Goal: Task Accomplishment & Management: Manage account settings

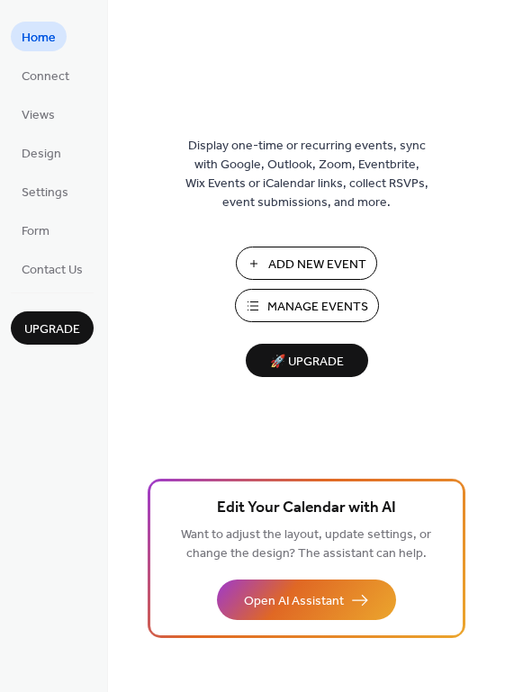
click at [295, 320] on button "Manage Events" at bounding box center [307, 305] width 144 height 33
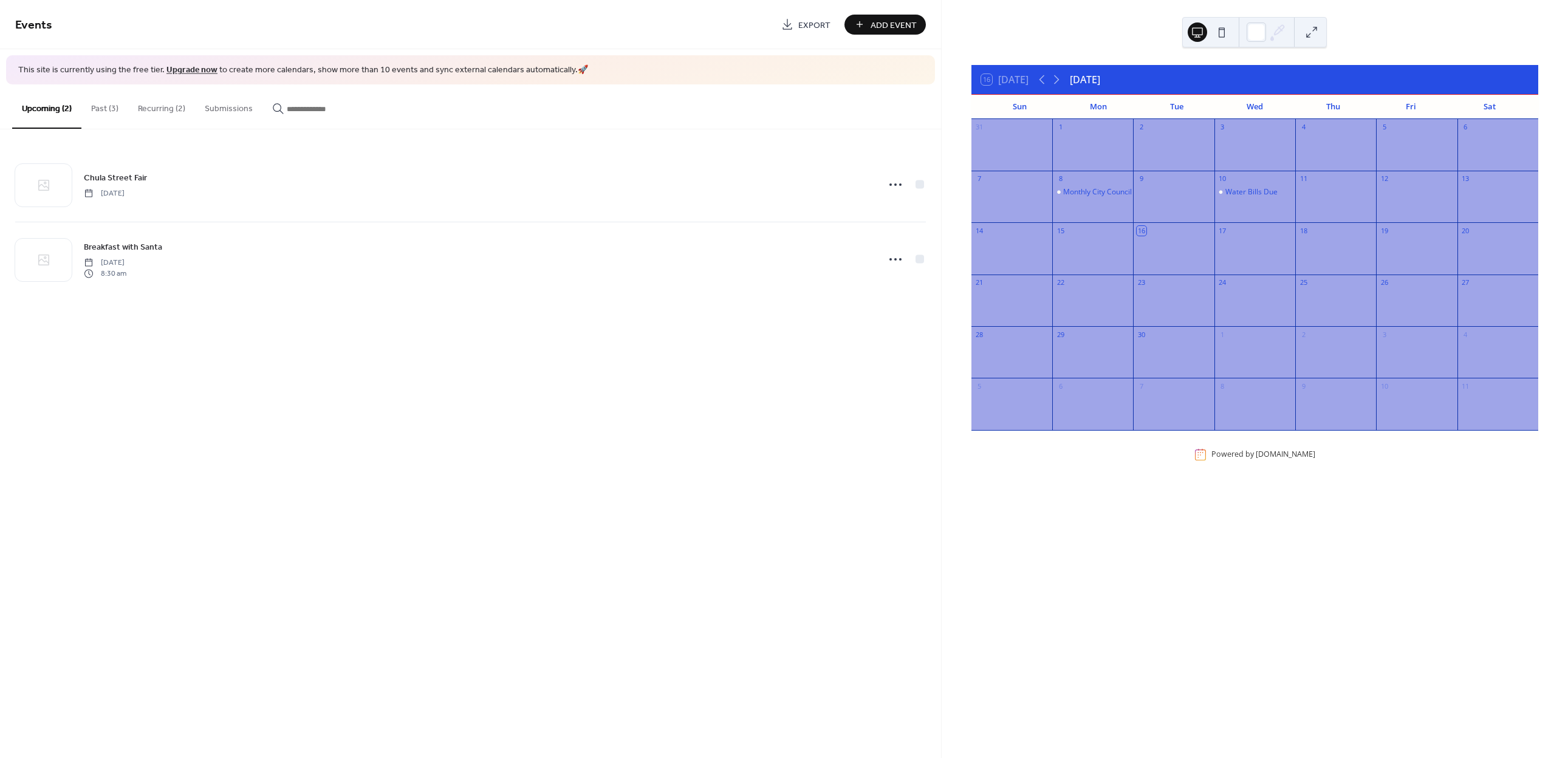
click at [162, 104] on button "Recurring (2)" at bounding box center [161, 106] width 67 height 43
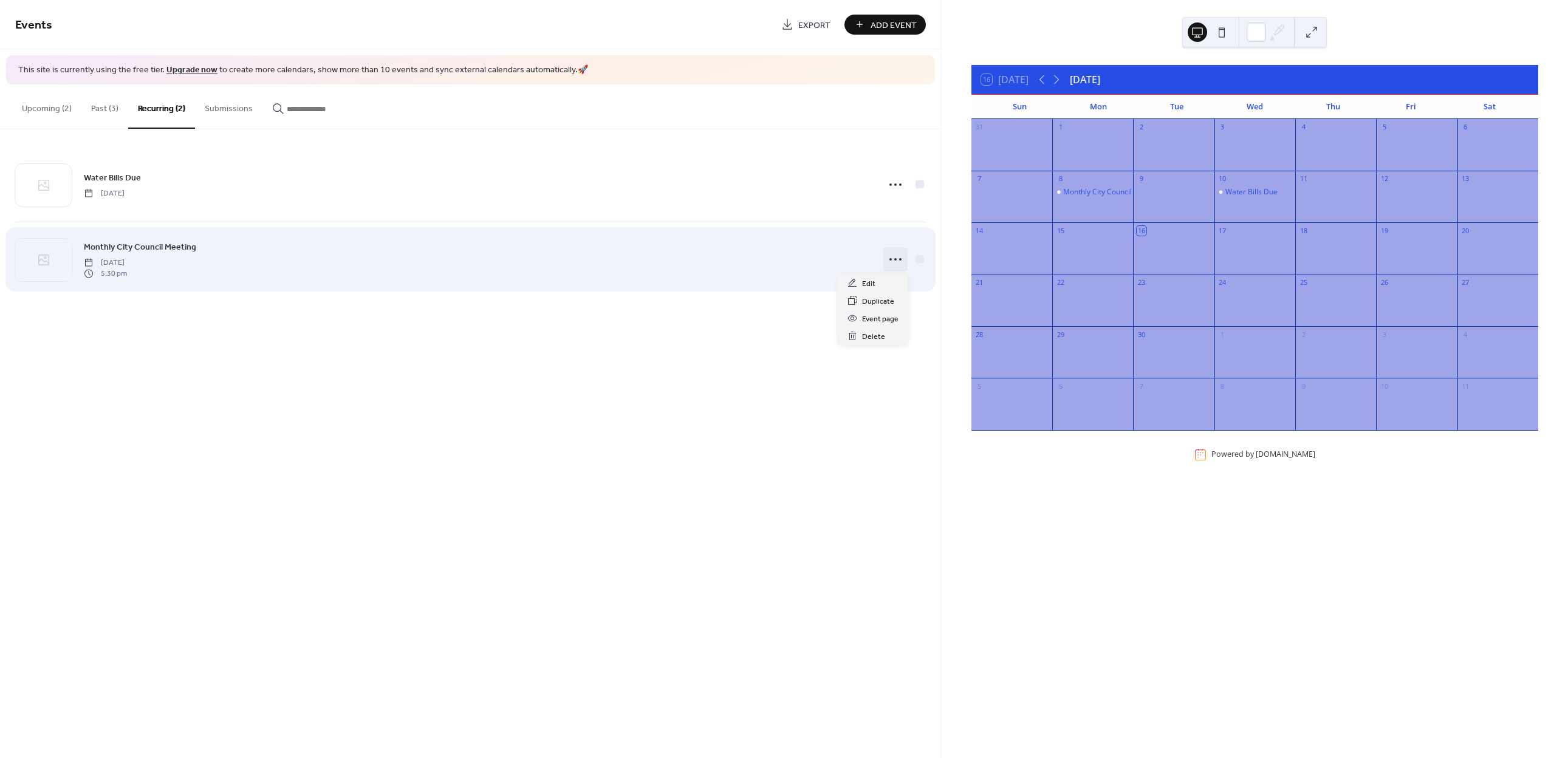
click at [898, 264] on icon at bounding box center [895, 259] width 20 height 20
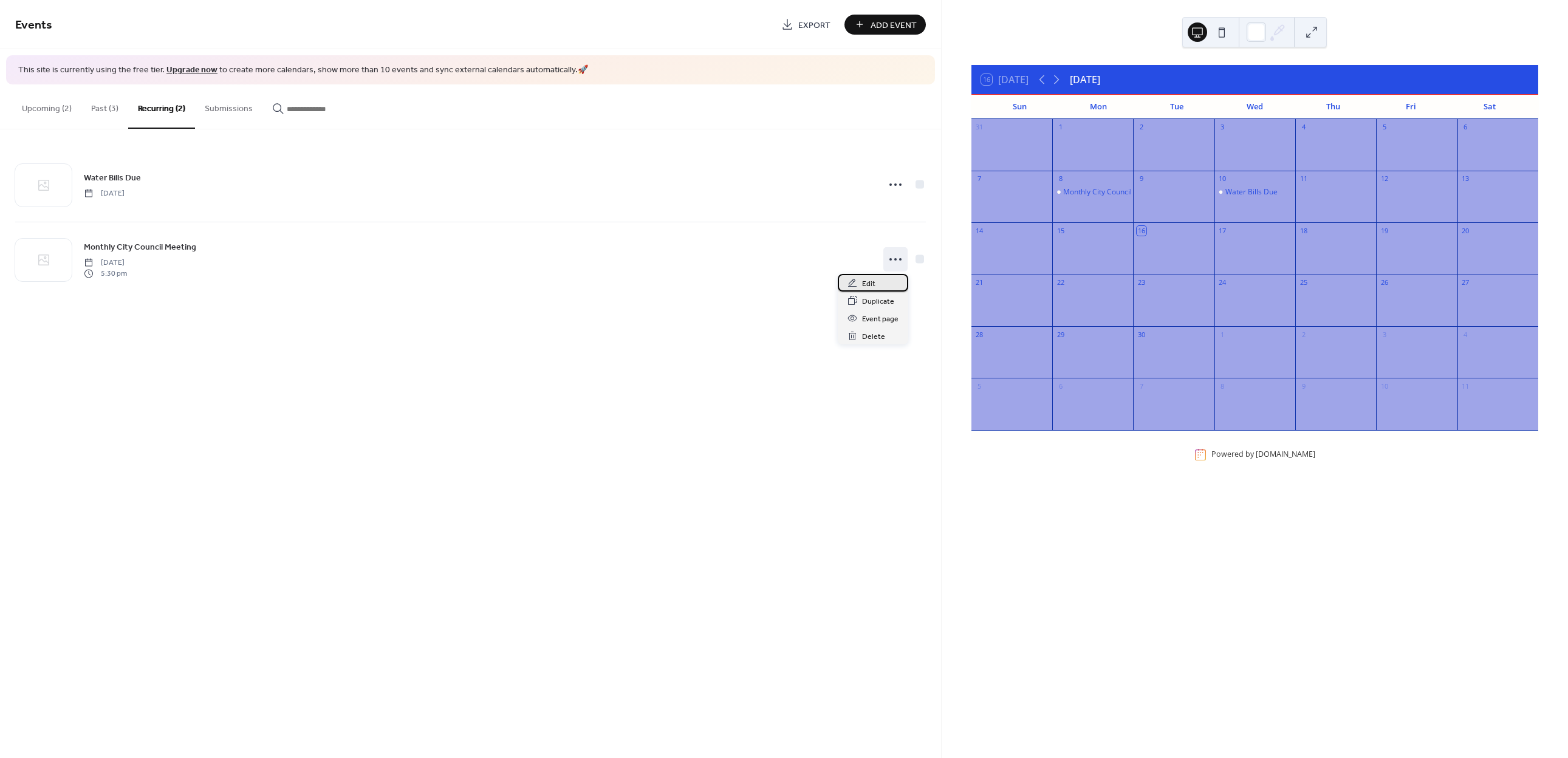
click at [871, 279] on span "Edit" at bounding box center [869, 284] width 13 height 13
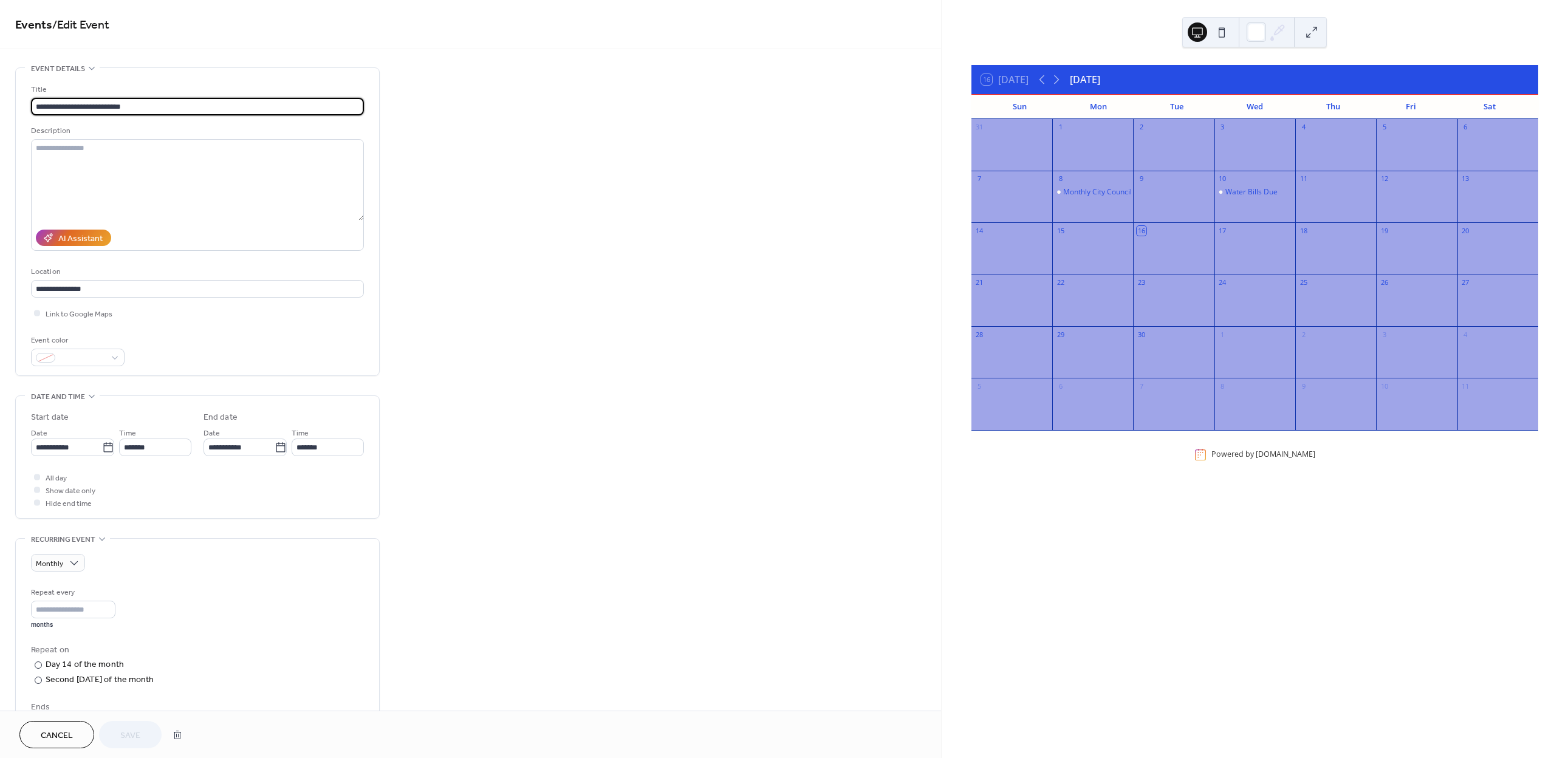
click at [1219, 32] on button at bounding box center [1221, 32] width 20 height 20
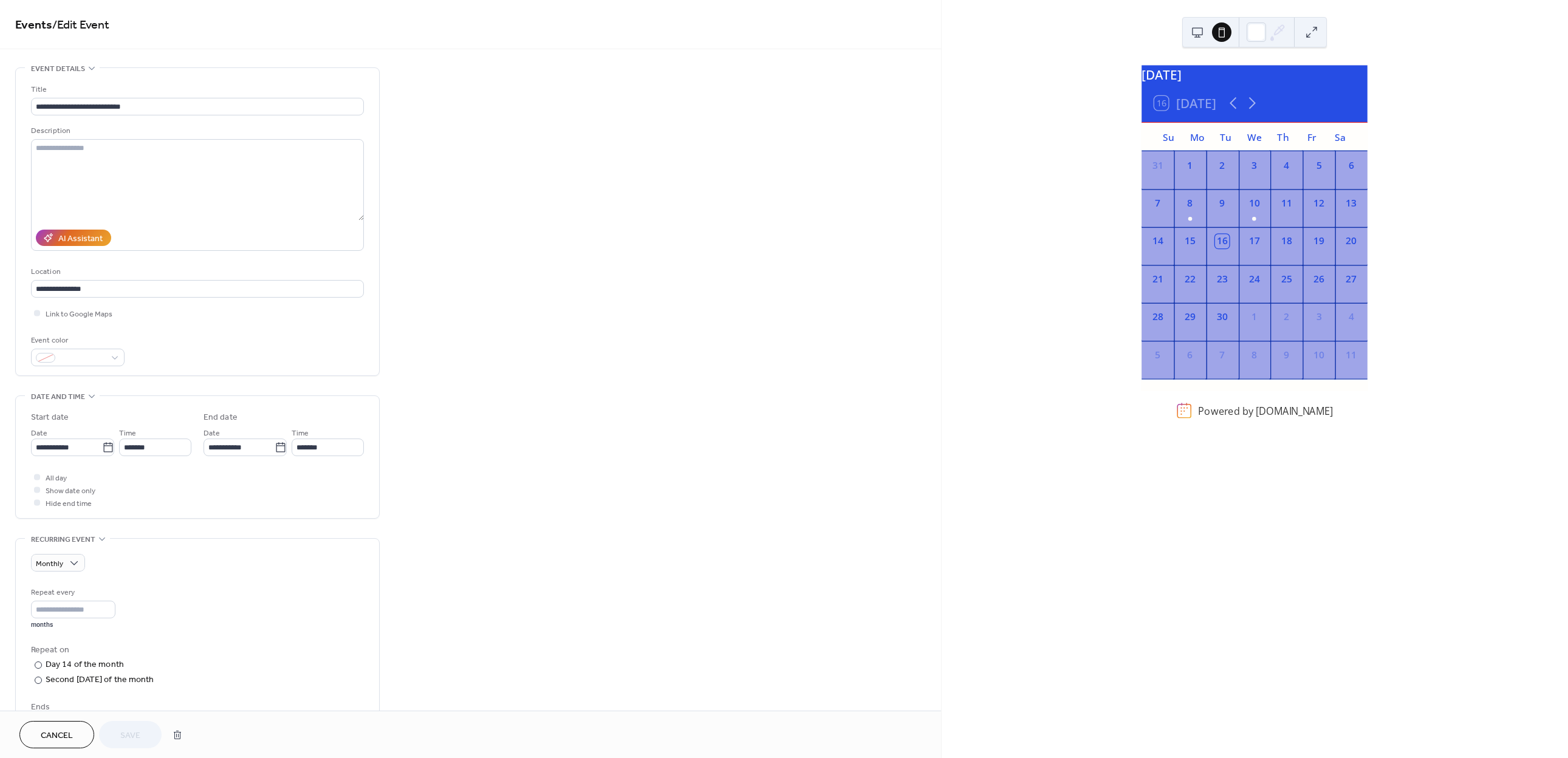
click at [1208, 32] on div at bounding box center [1209, 32] width 44 height 29
click at [1199, 32] on button at bounding box center [1197, 32] width 20 height 20
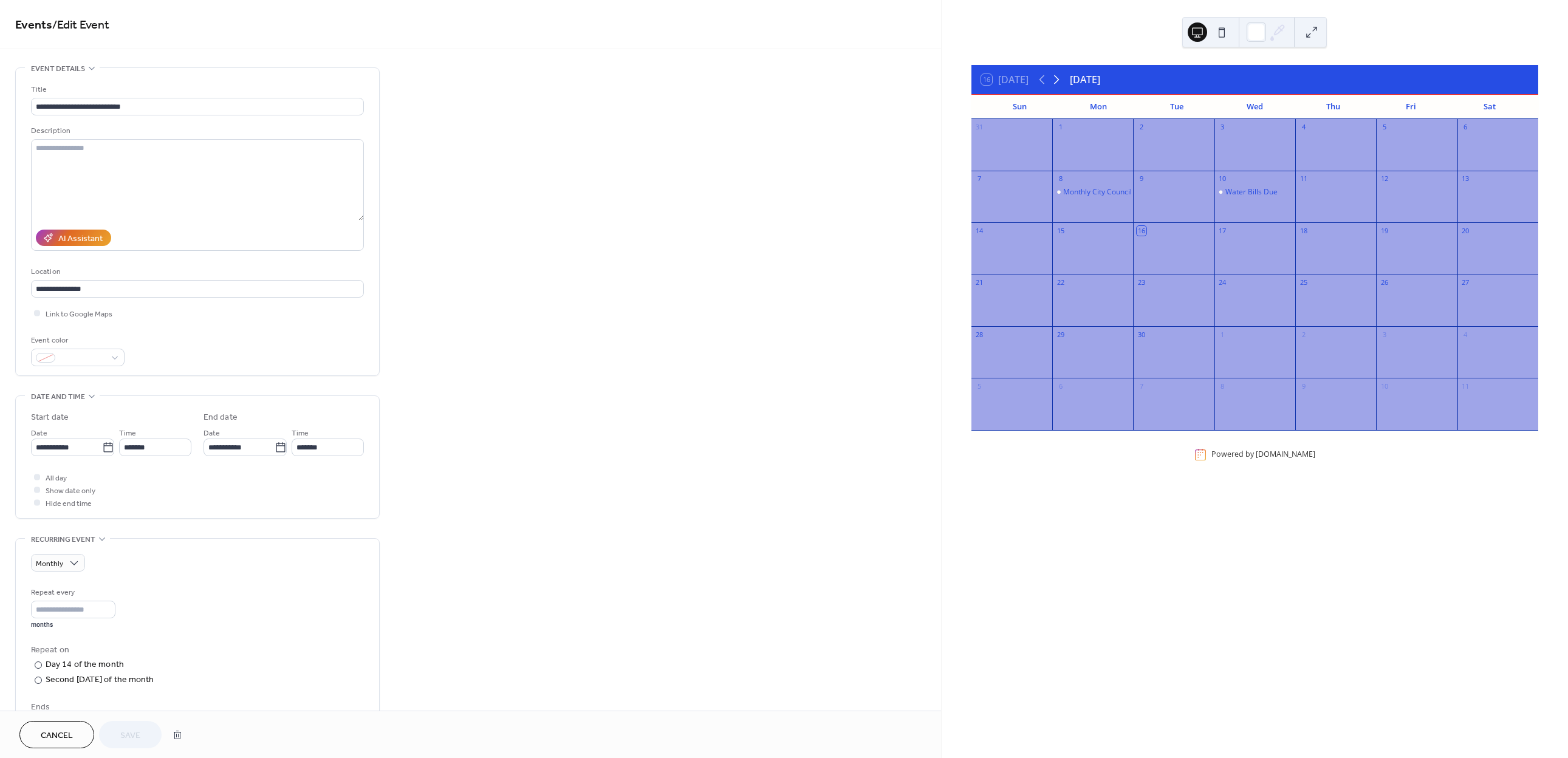
click at [1059, 79] on icon at bounding box center [1057, 80] width 15 height 15
click at [1040, 79] on icon at bounding box center [1042, 80] width 15 height 15
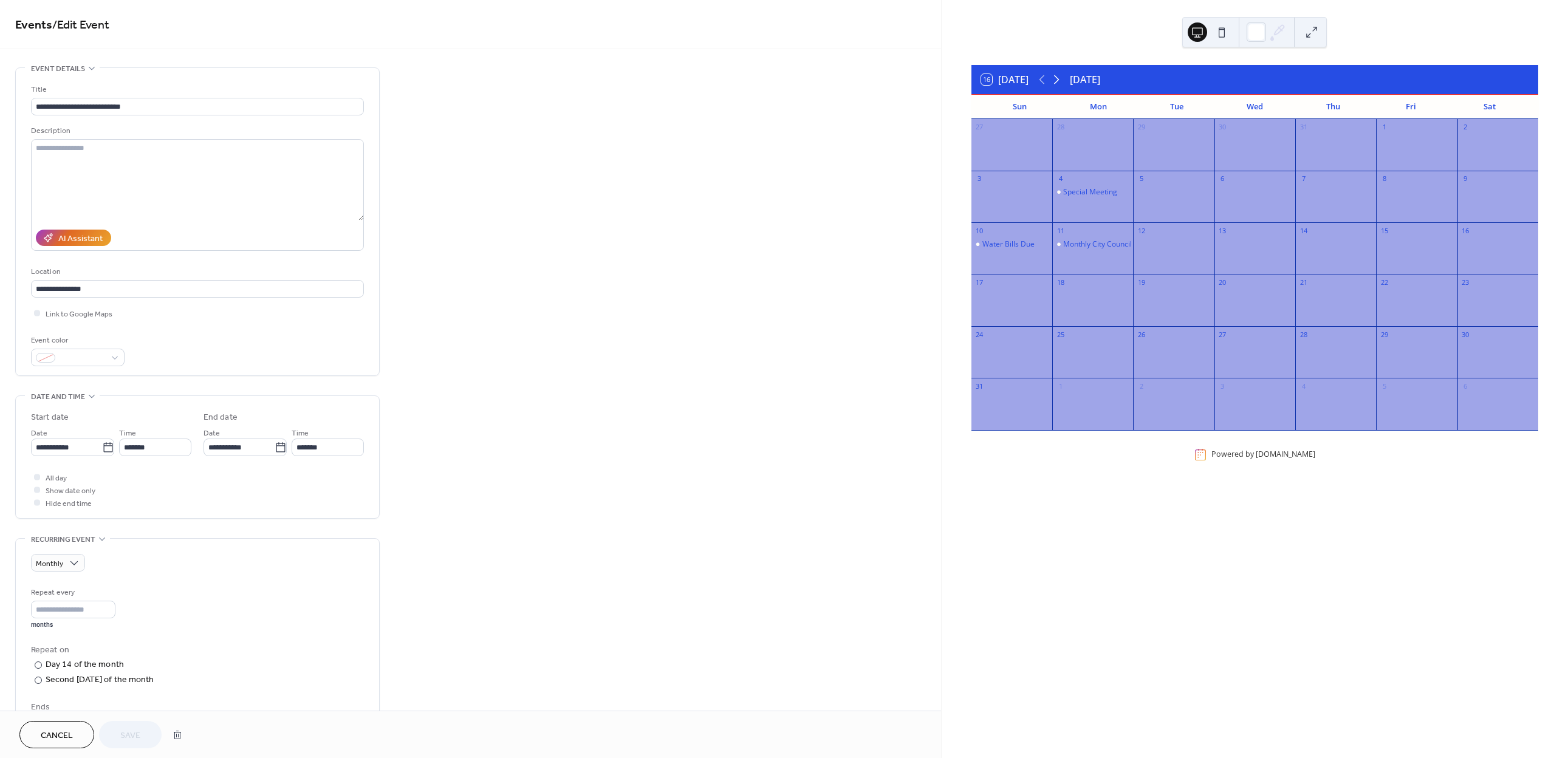
click at [1059, 80] on icon at bounding box center [1057, 80] width 15 height 15
